Goal: Transaction & Acquisition: Purchase product/service

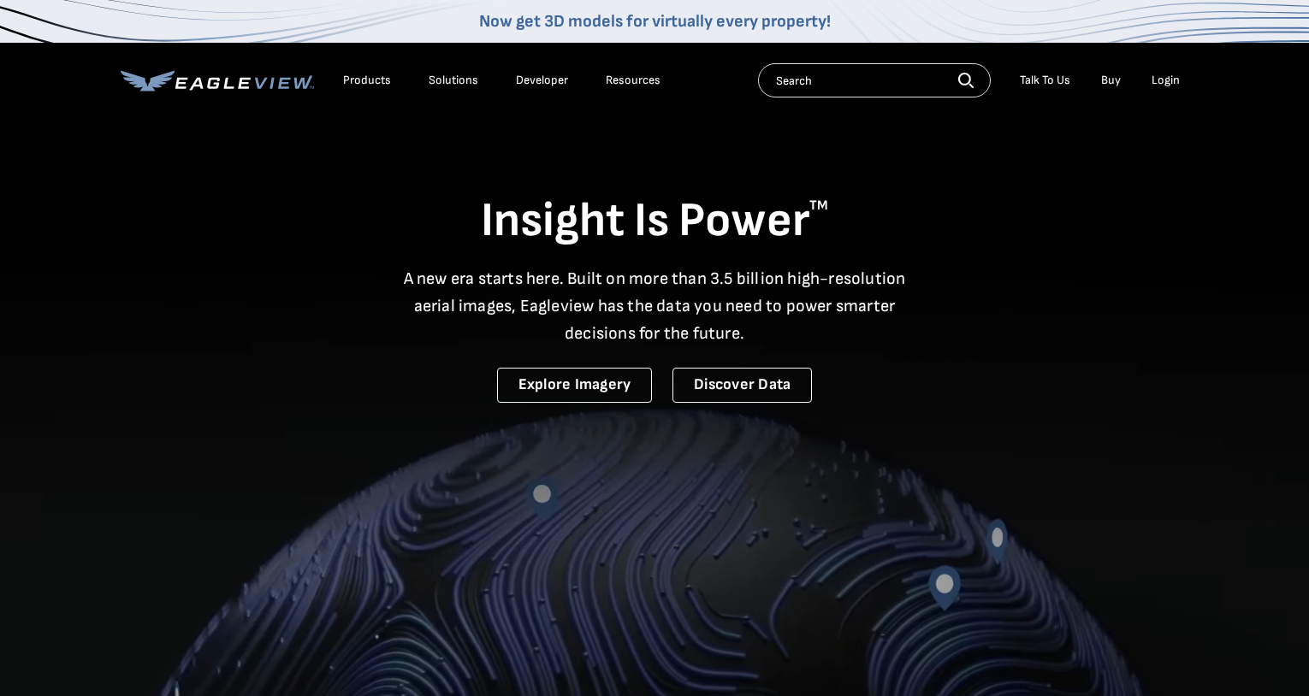
click at [1168, 80] on div "Login" at bounding box center [1165, 80] width 28 height 15
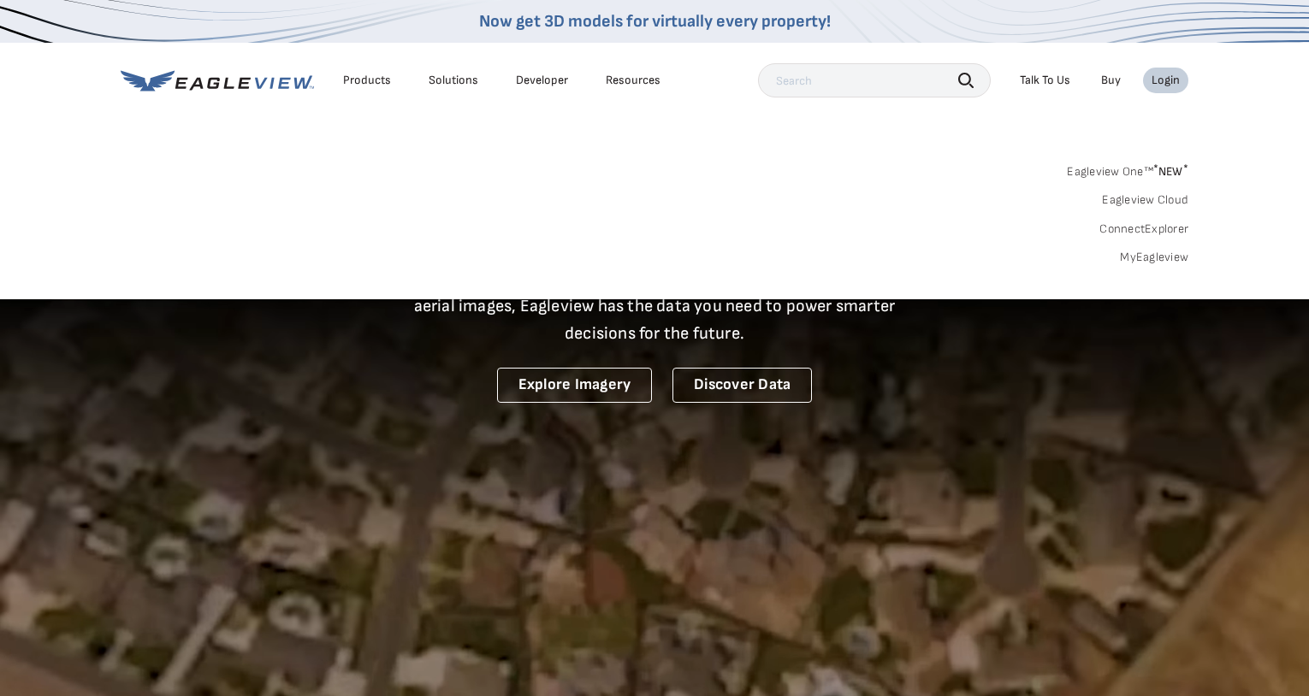
click at [1162, 257] on link "MyEagleview" at bounding box center [1154, 257] width 68 height 15
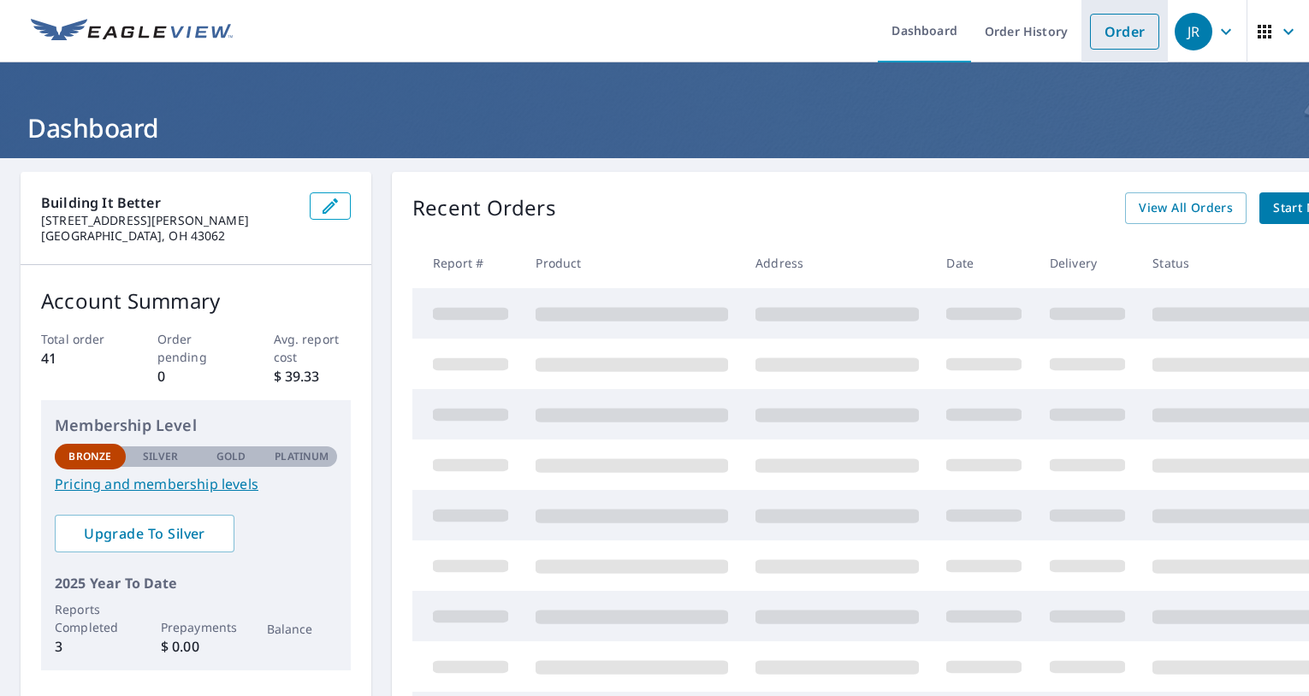
click at [1117, 36] on link "Order" at bounding box center [1124, 32] width 69 height 36
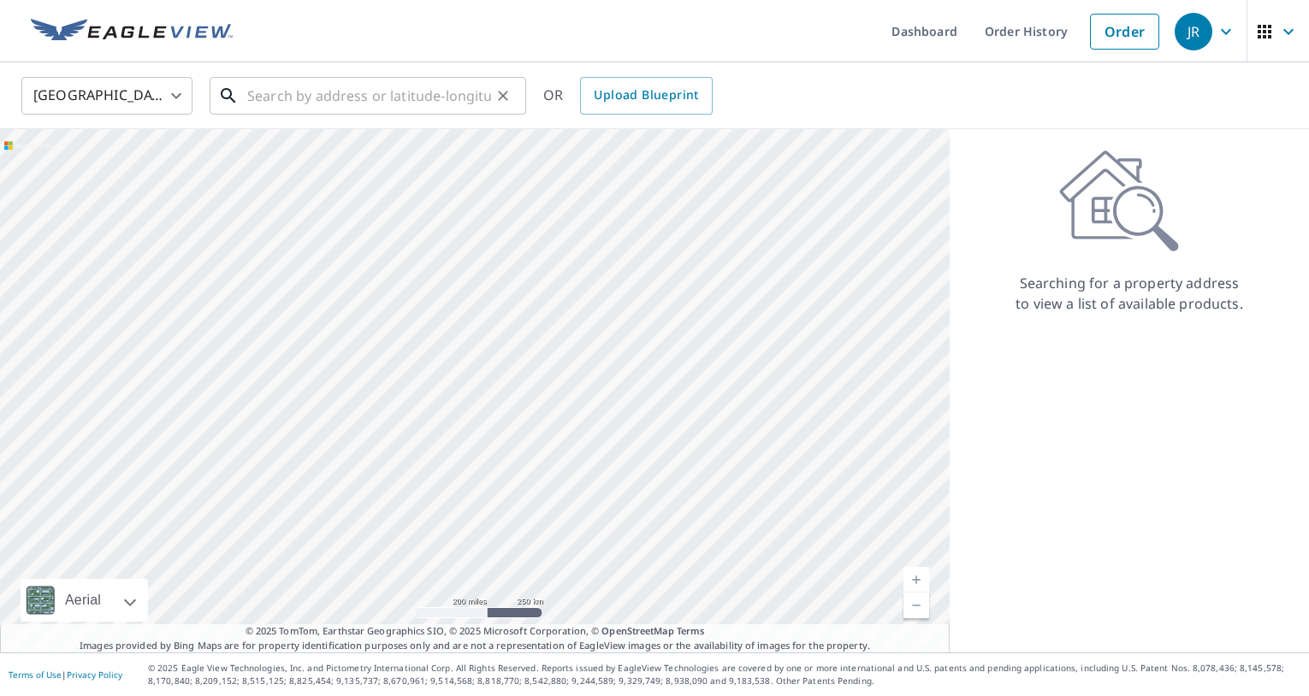
click at [297, 101] on input "text" at bounding box center [369, 96] width 244 height 48
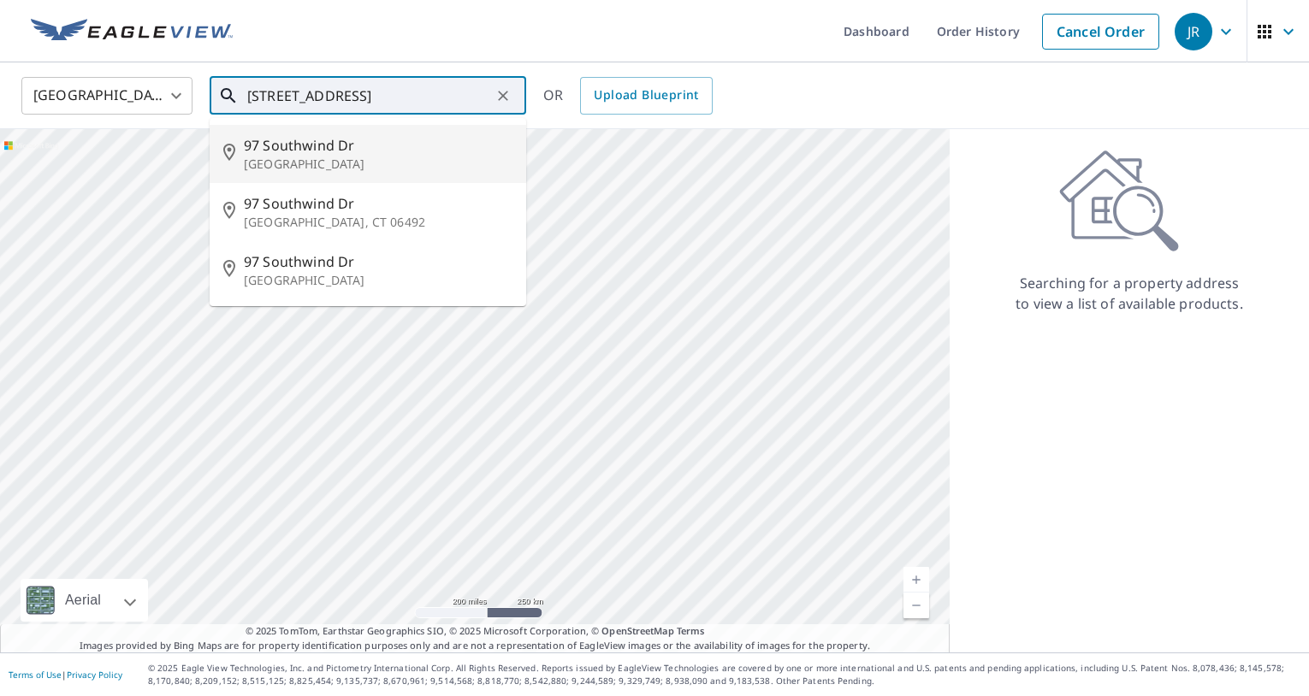
click at [301, 161] on p "Columbus, OH 43230" at bounding box center [378, 164] width 269 height 17
type input "97 Southwind Dr Columbus, OH 43230"
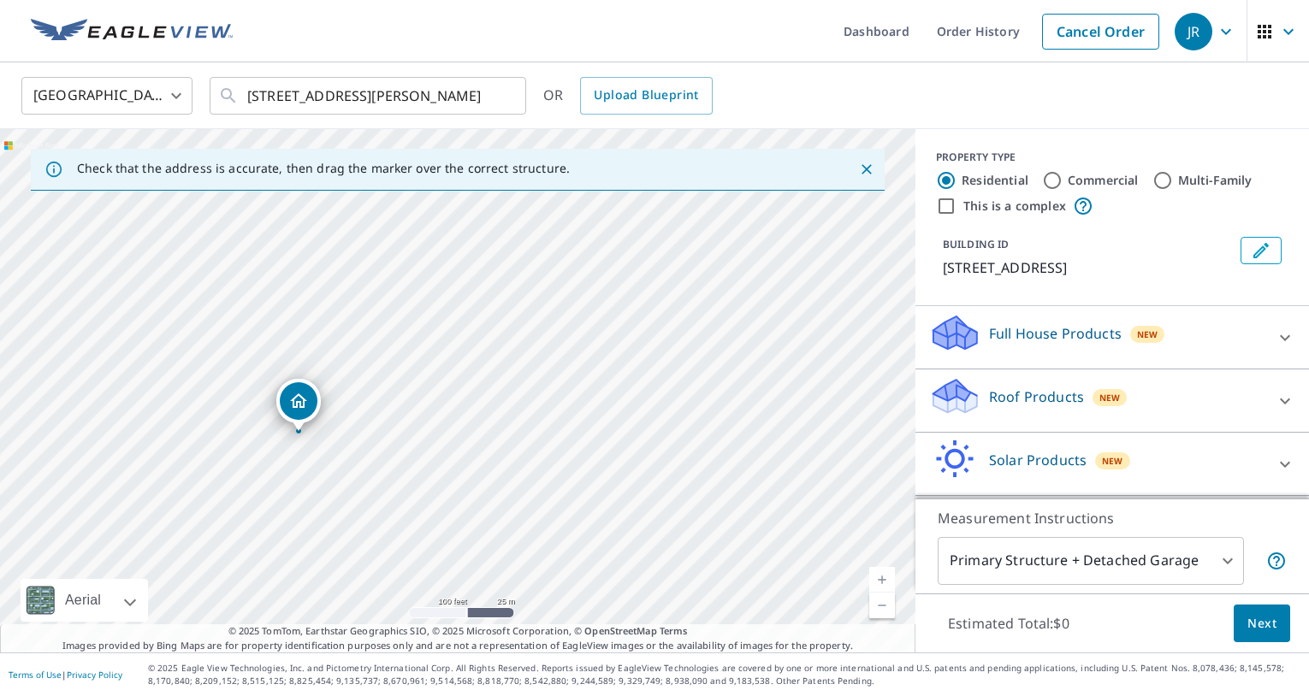
click at [1281, 399] on icon at bounding box center [1285, 401] width 10 height 6
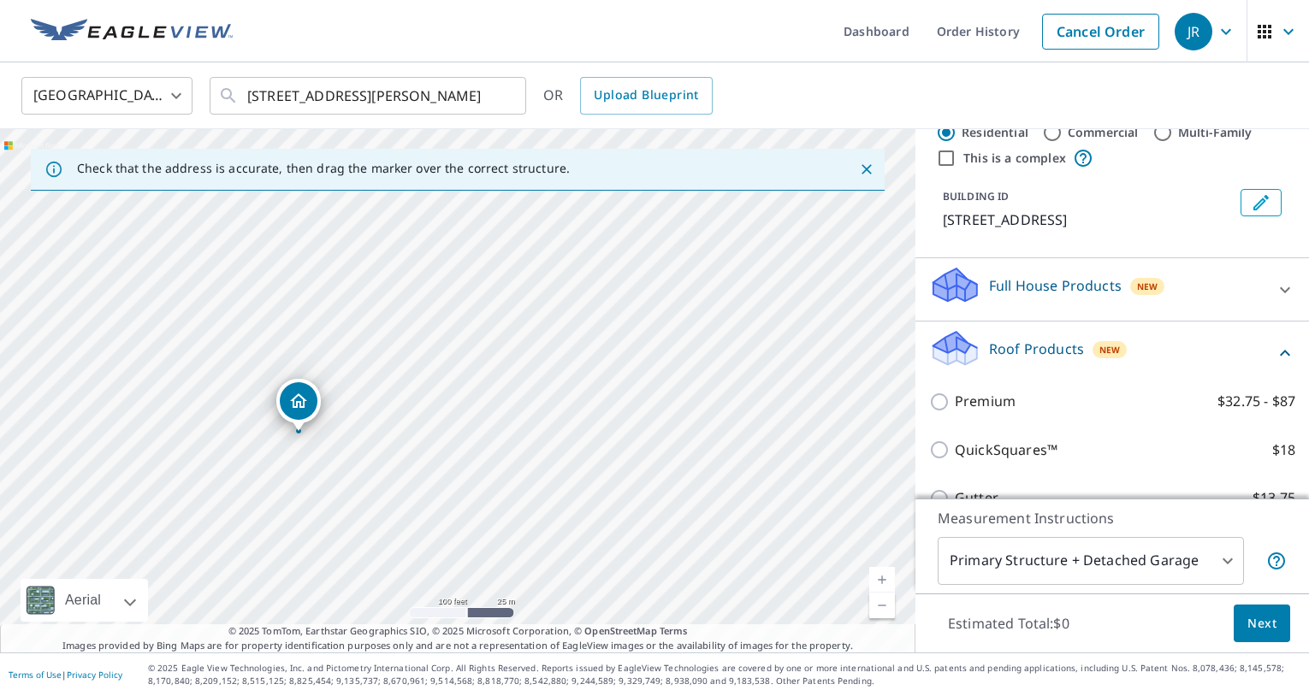
scroll to position [89, 0]
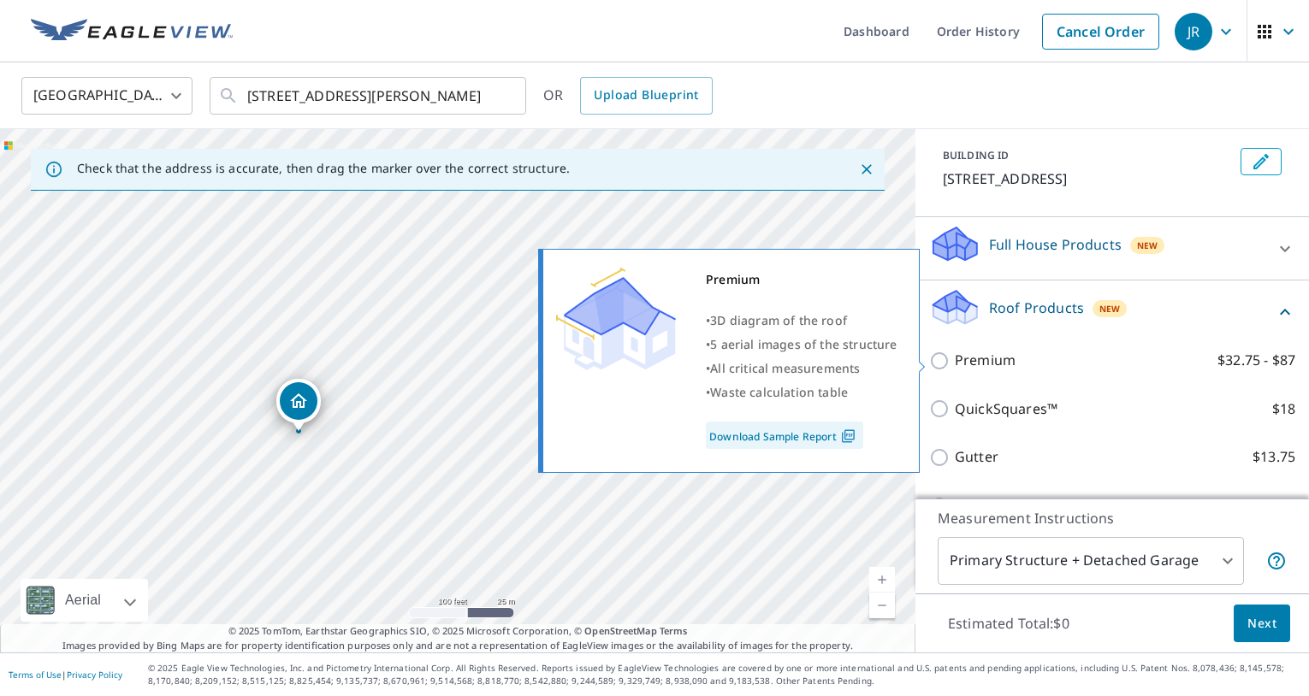
click at [943, 360] on input "Premium $32.75 - $87" at bounding box center [942, 361] width 26 height 21
checkbox input "true"
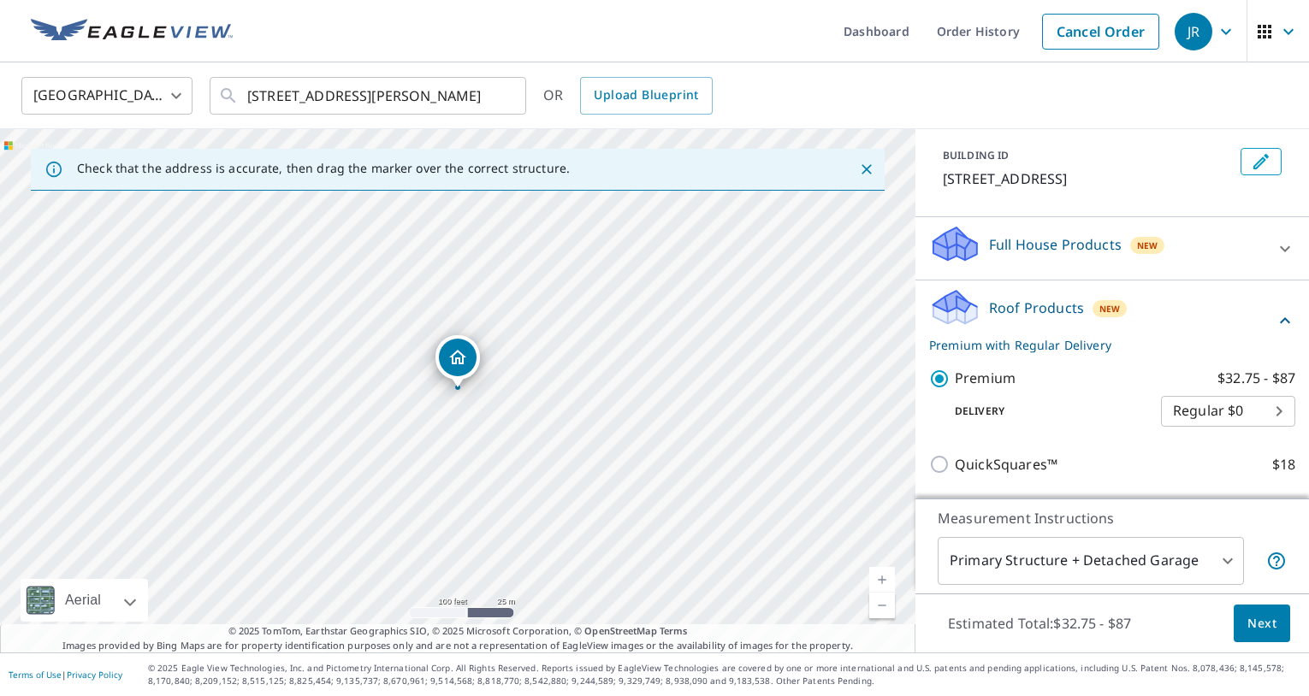
click at [1264, 630] on span "Next" at bounding box center [1261, 623] width 29 height 21
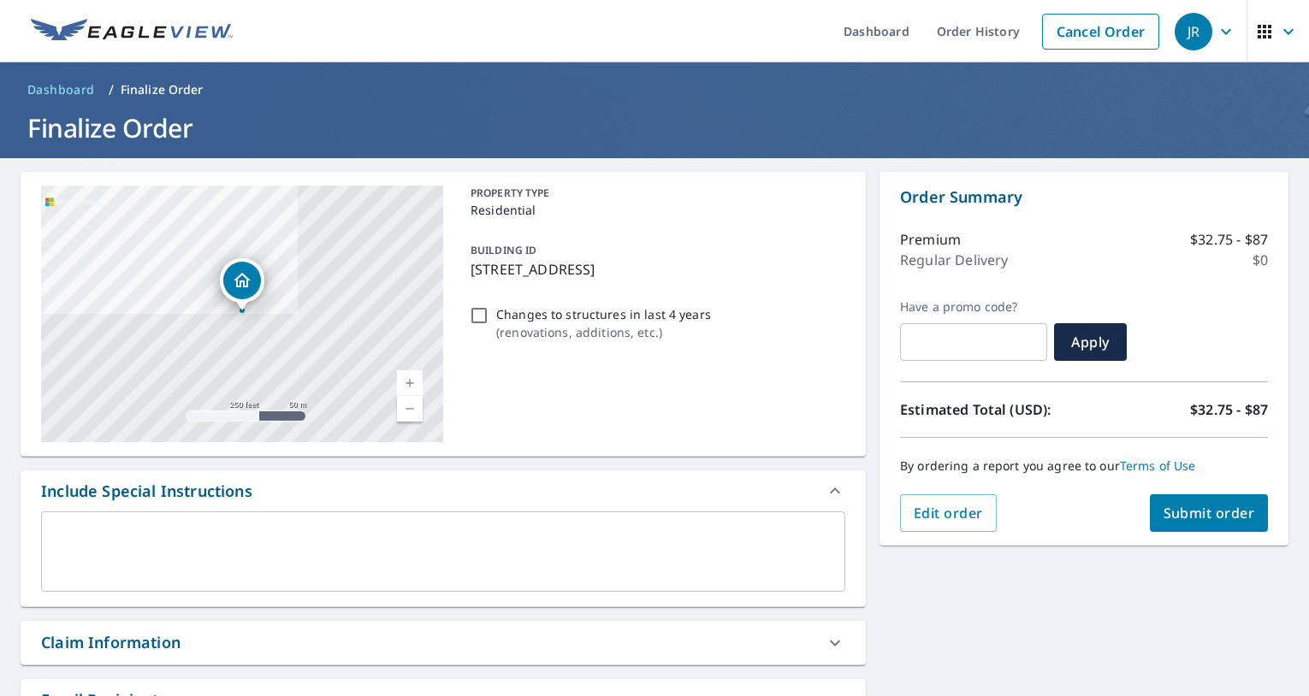
click at [1212, 511] on span "Submit order" at bounding box center [1209, 513] width 92 height 19
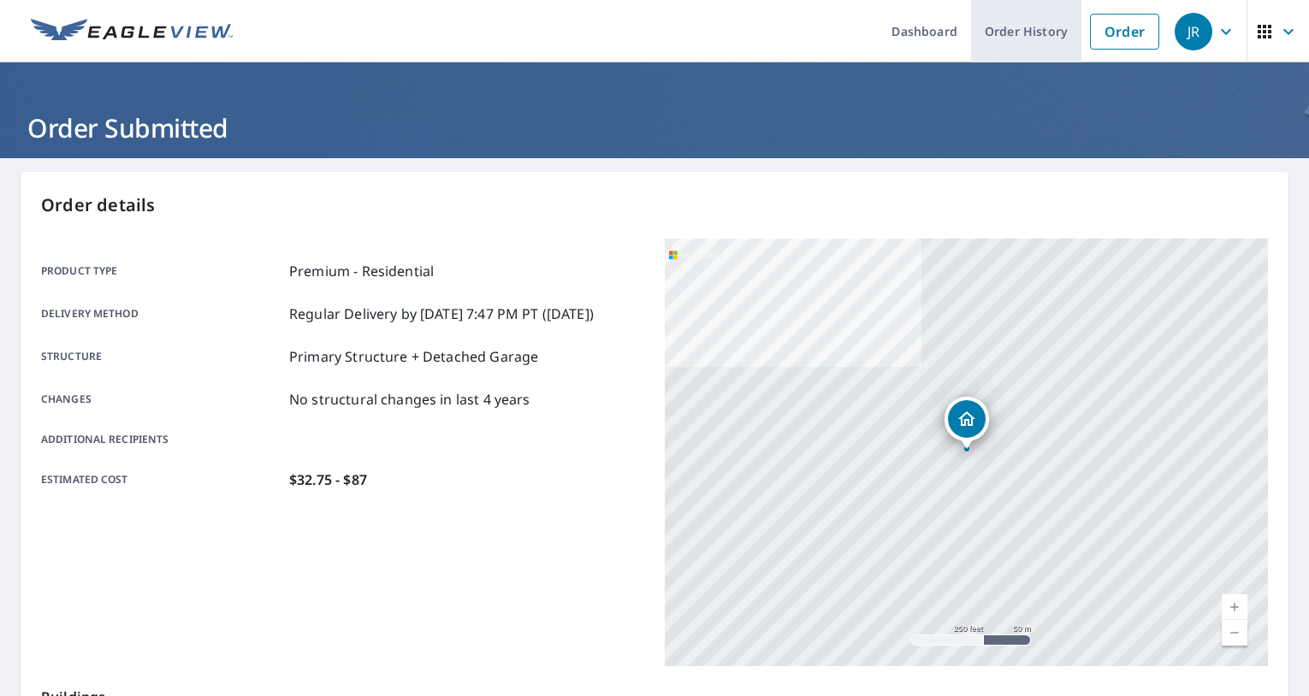
click at [1011, 28] on link "Order History" at bounding box center [1026, 31] width 110 height 62
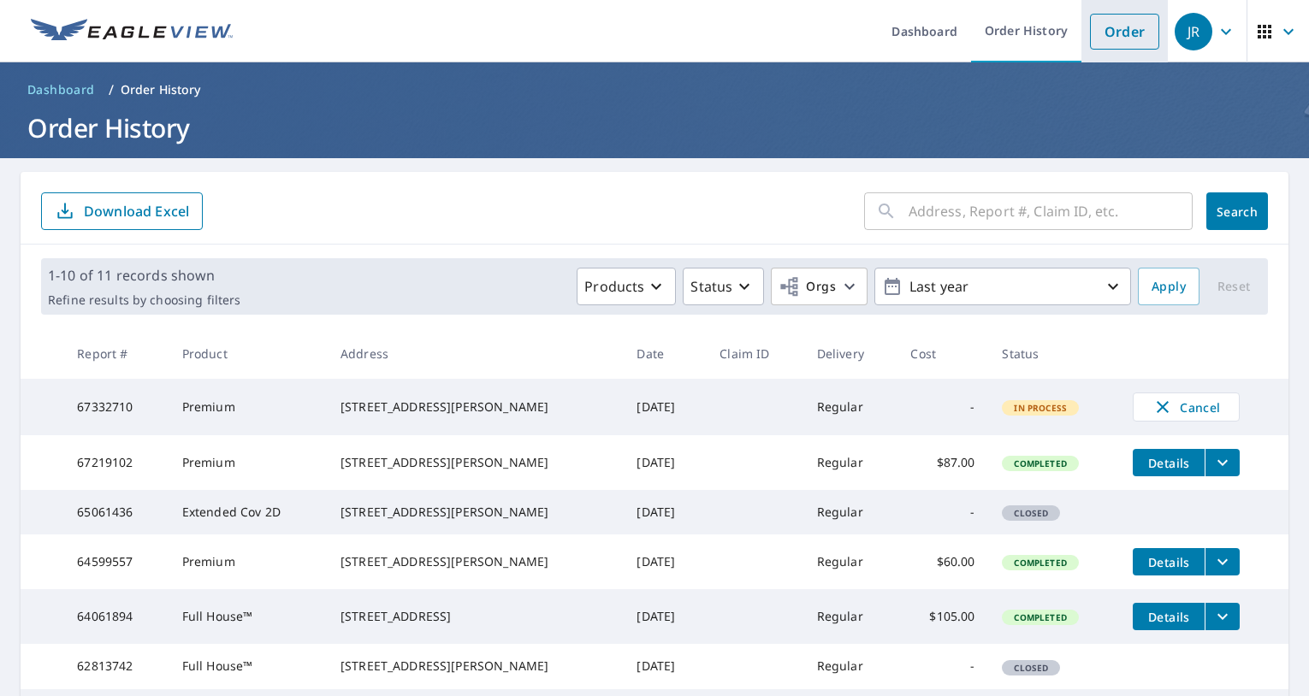
click at [1126, 47] on link "Order" at bounding box center [1124, 32] width 69 height 36
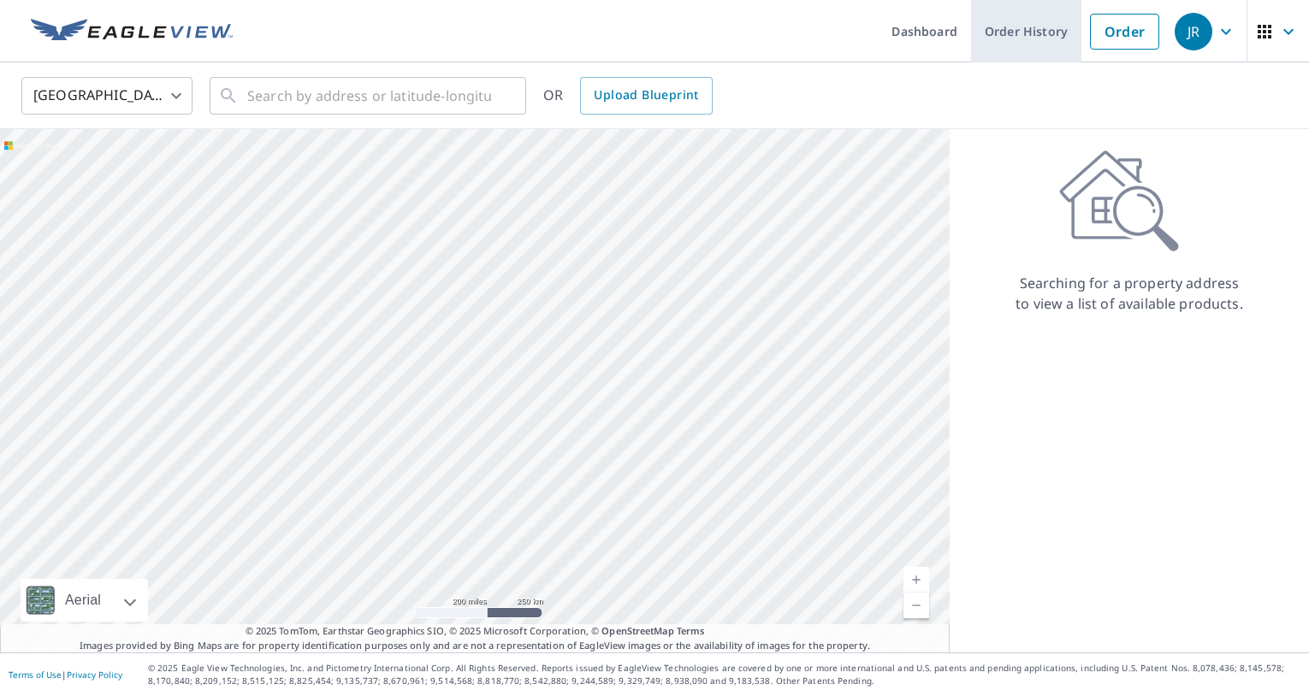
click at [1021, 32] on link "Order History" at bounding box center [1026, 31] width 110 height 62
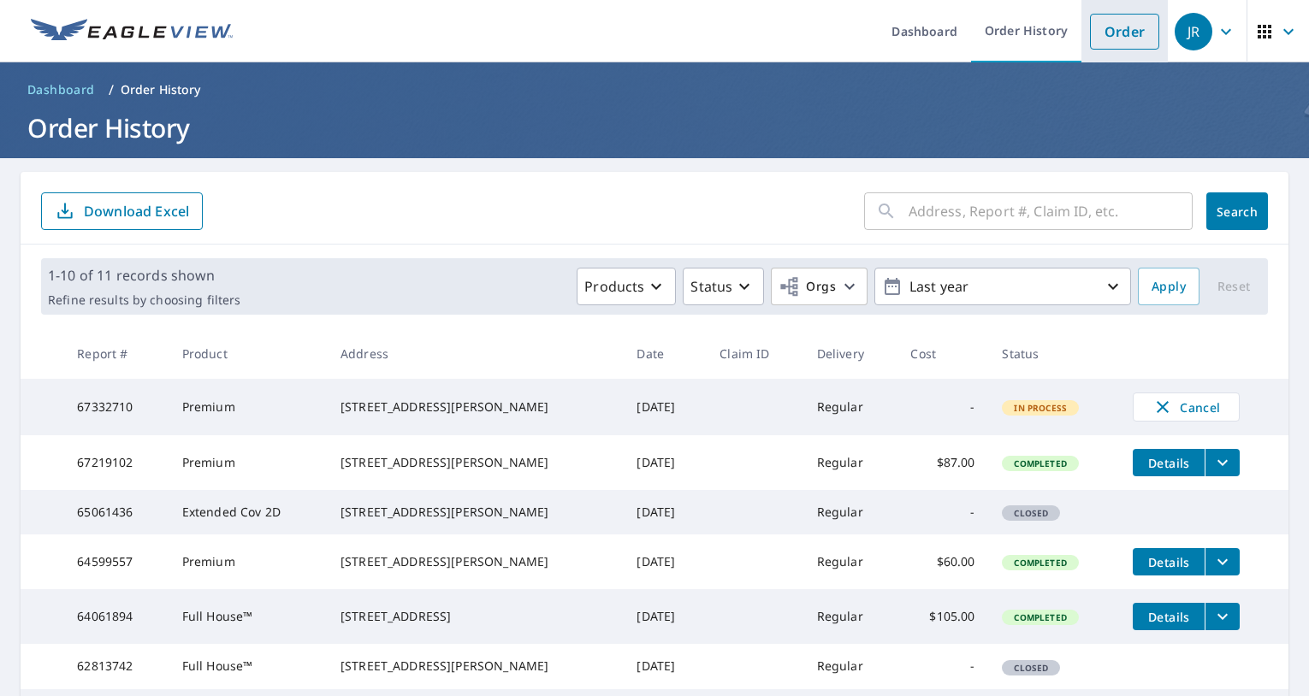
click at [1126, 31] on link "Order" at bounding box center [1124, 32] width 69 height 36
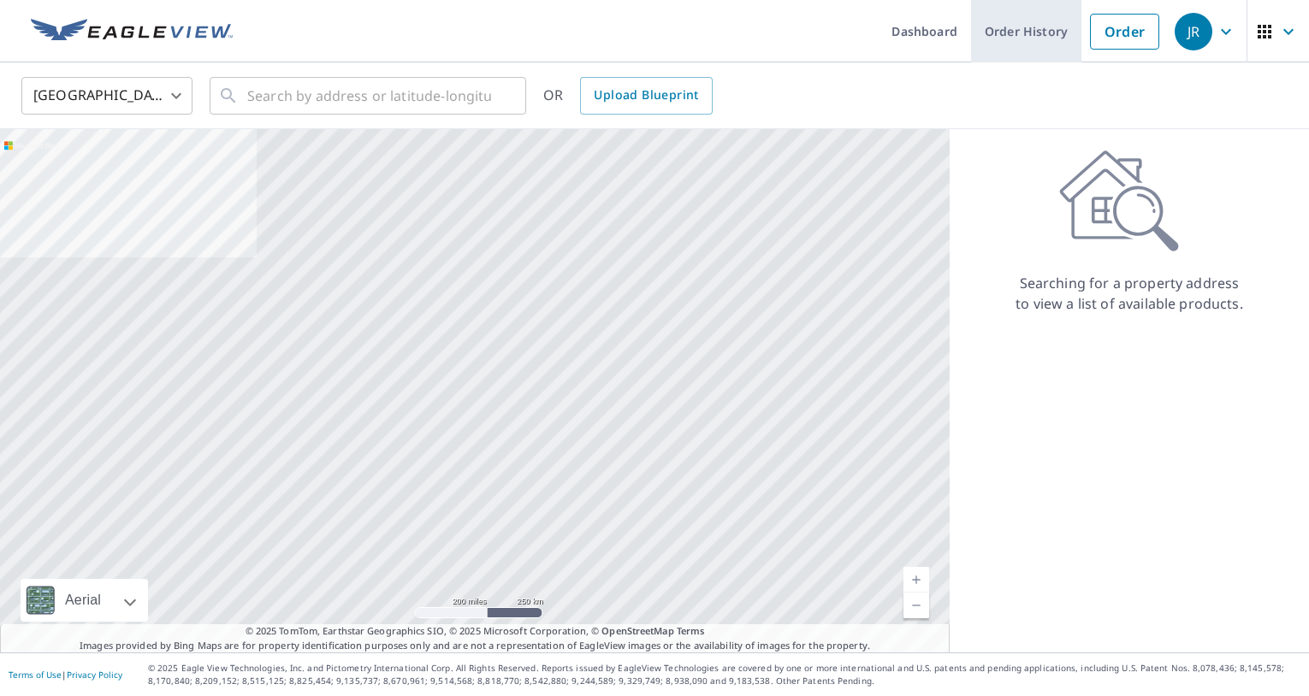
click at [1018, 44] on link "Order History" at bounding box center [1026, 31] width 110 height 62
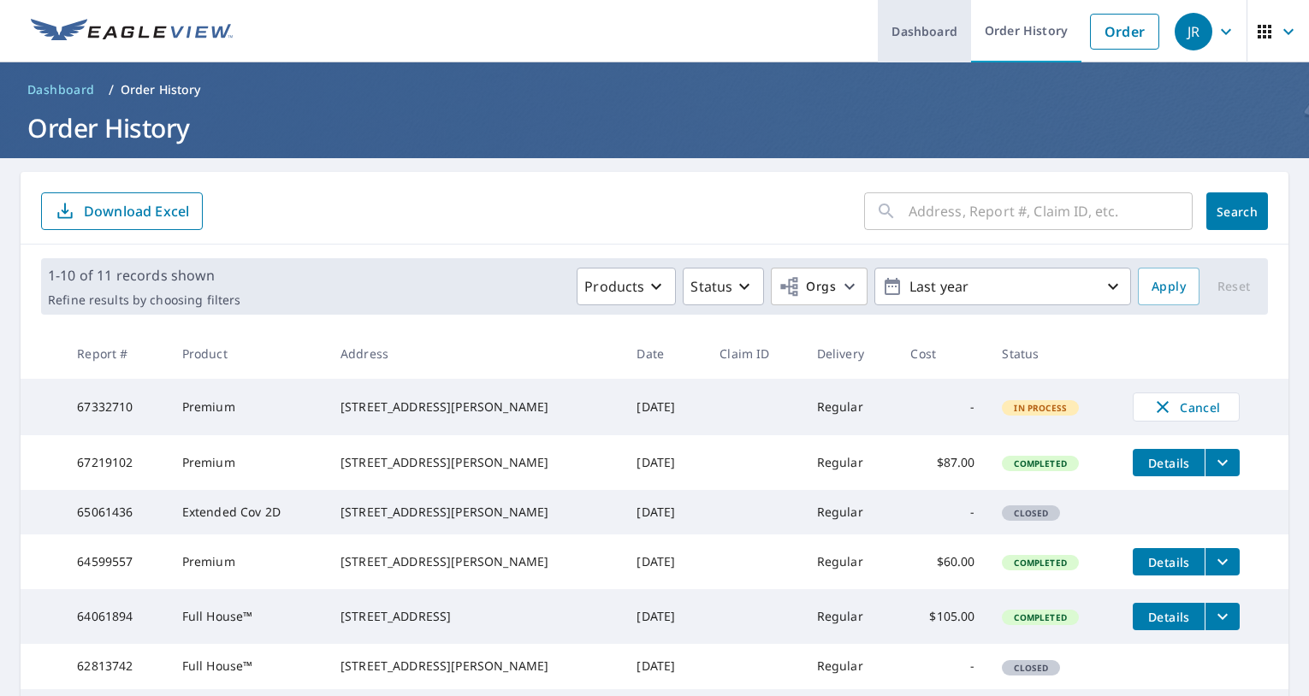
click at [924, 38] on link "Dashboard" at bounding box center [924, 31] width 93 height 62
